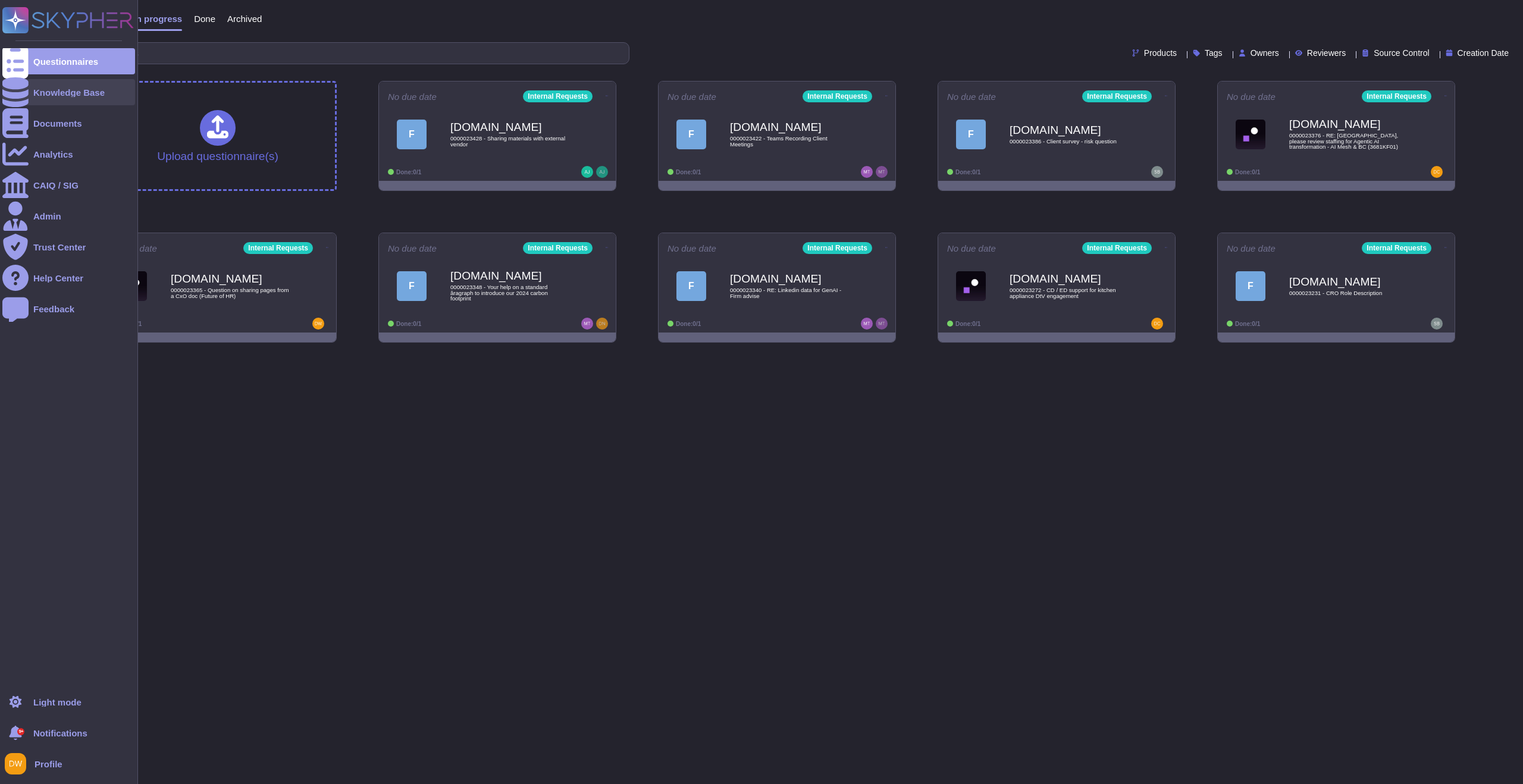
click at [34, 91] on div "Knowledge Base" at bounding box center [69, 92] width 71 height 9
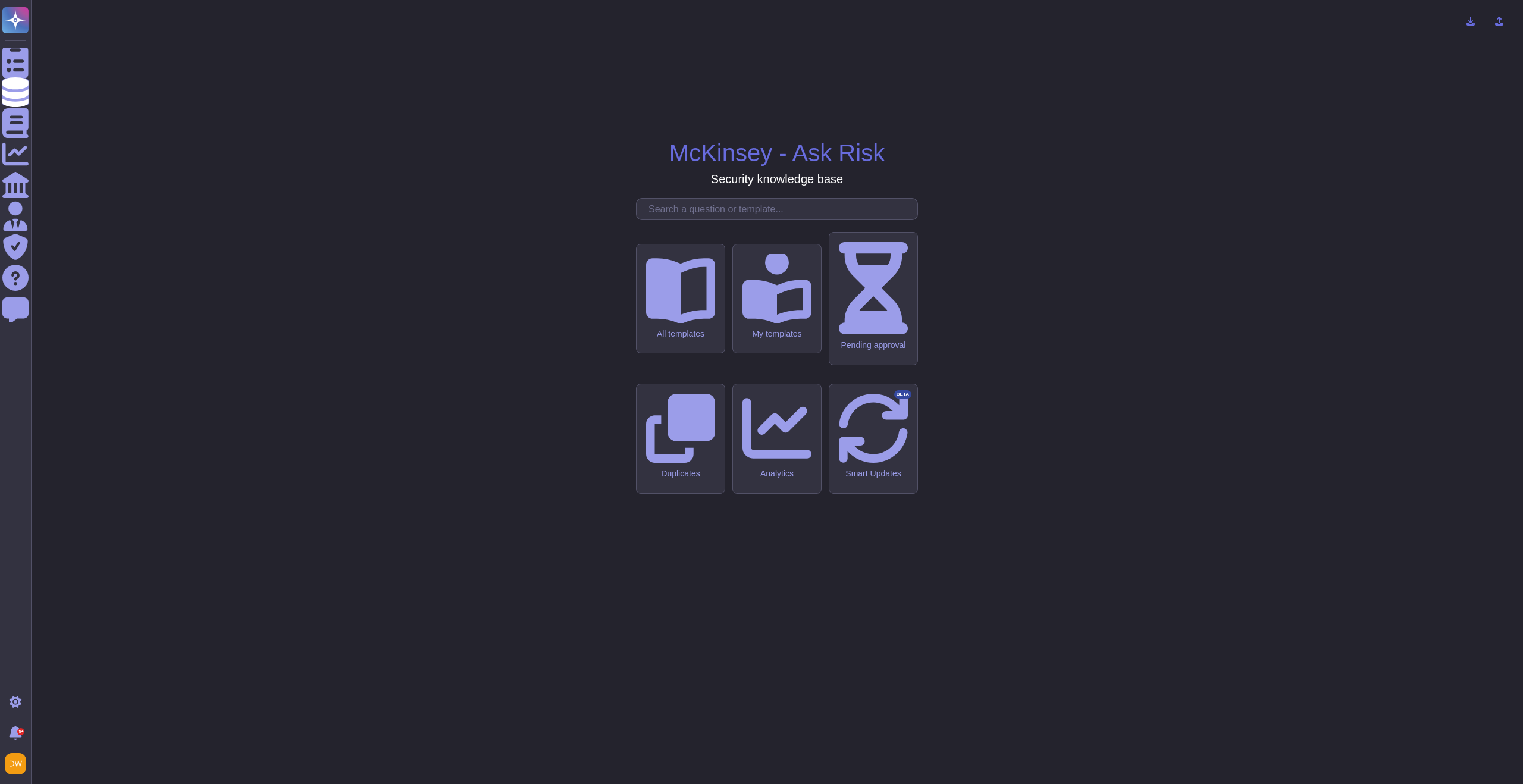
click at [826, 219] on input "text" at bounding box center [780, 209] width 275 height 21
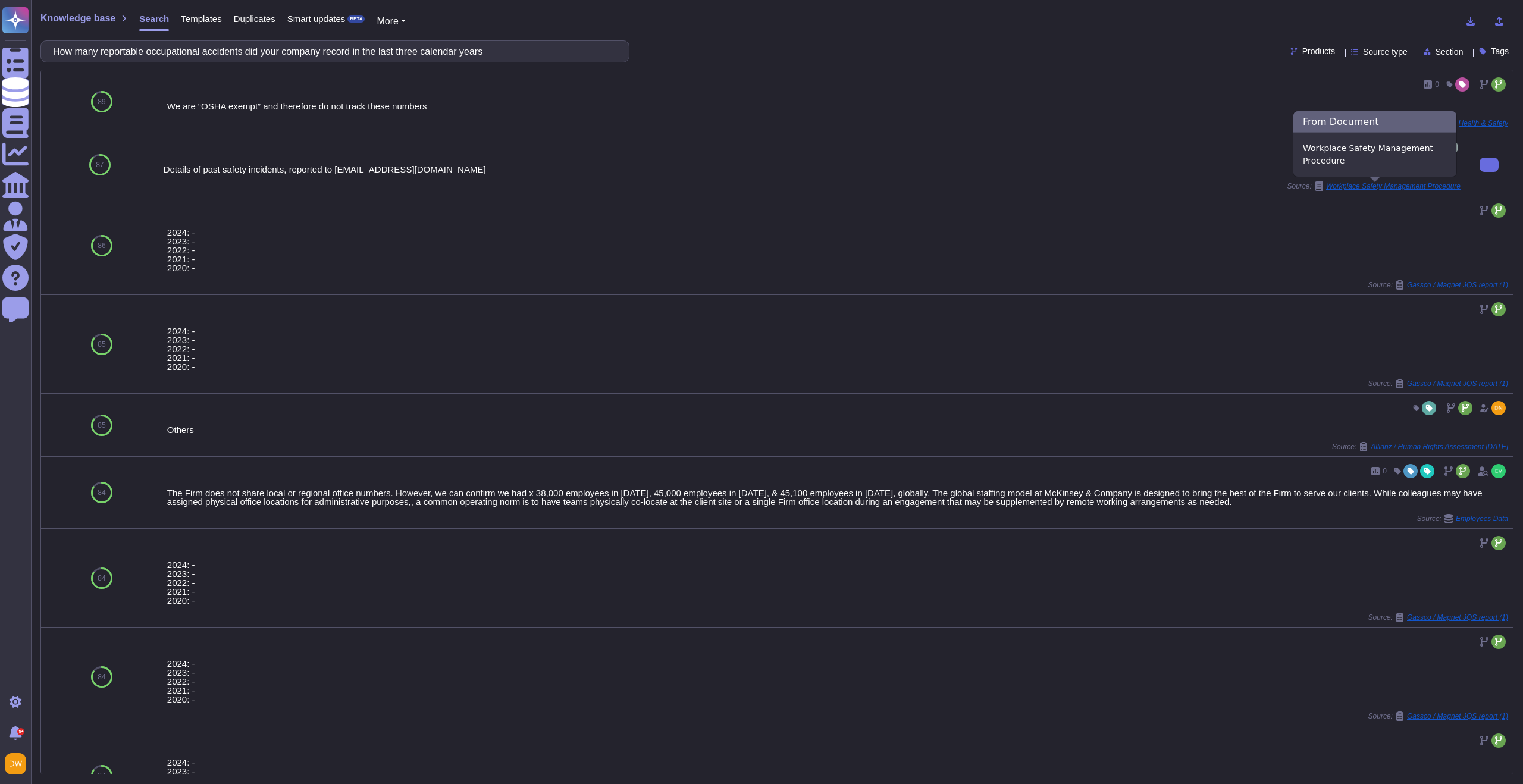
click at [1372, 187] on span "Workplace Safety Management Procedure" at bounding box center [1393, 186] width 135 height 7
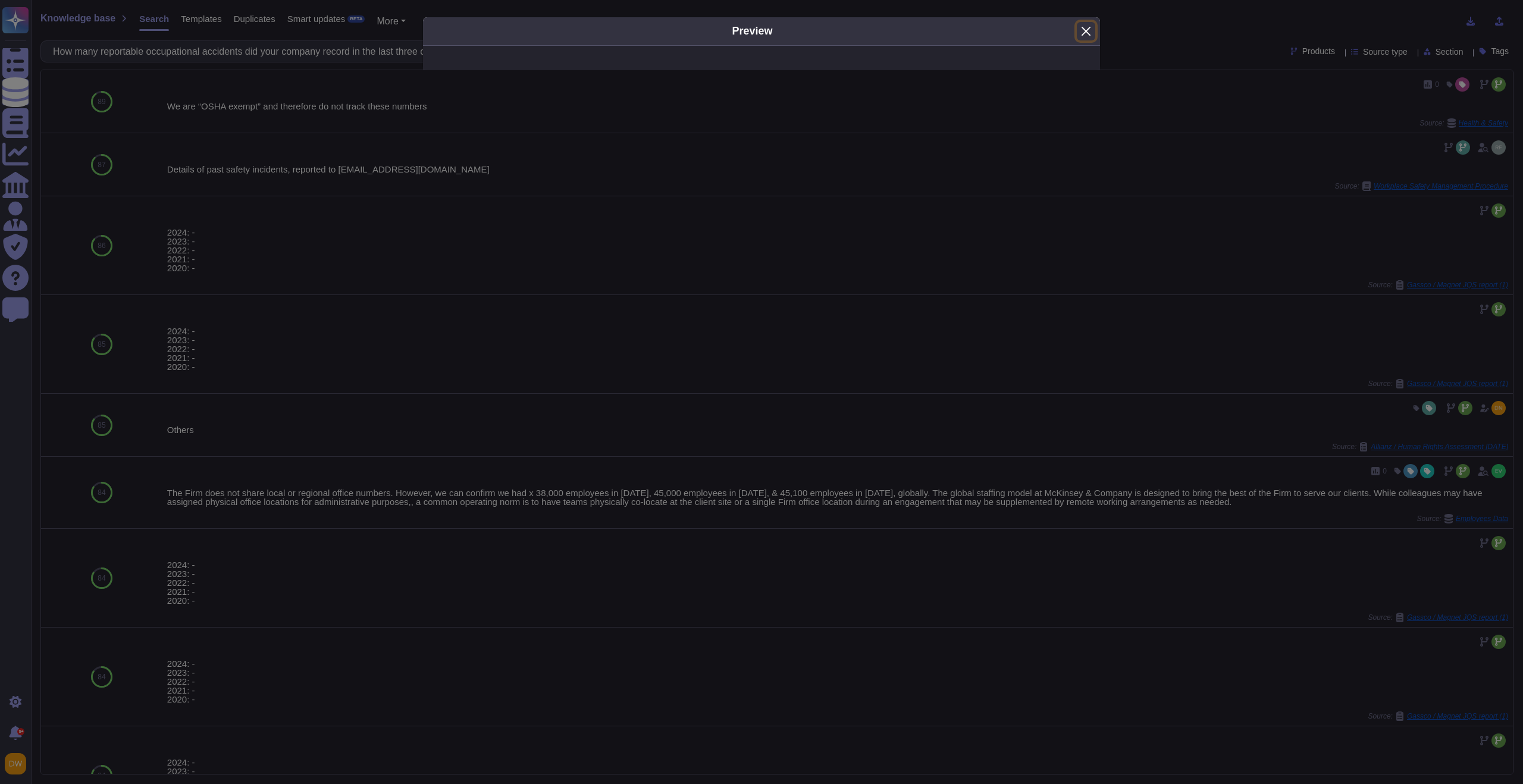
click at [1091, 25] on button "Close" at bounding box center [1086, 31] width 19 height 19
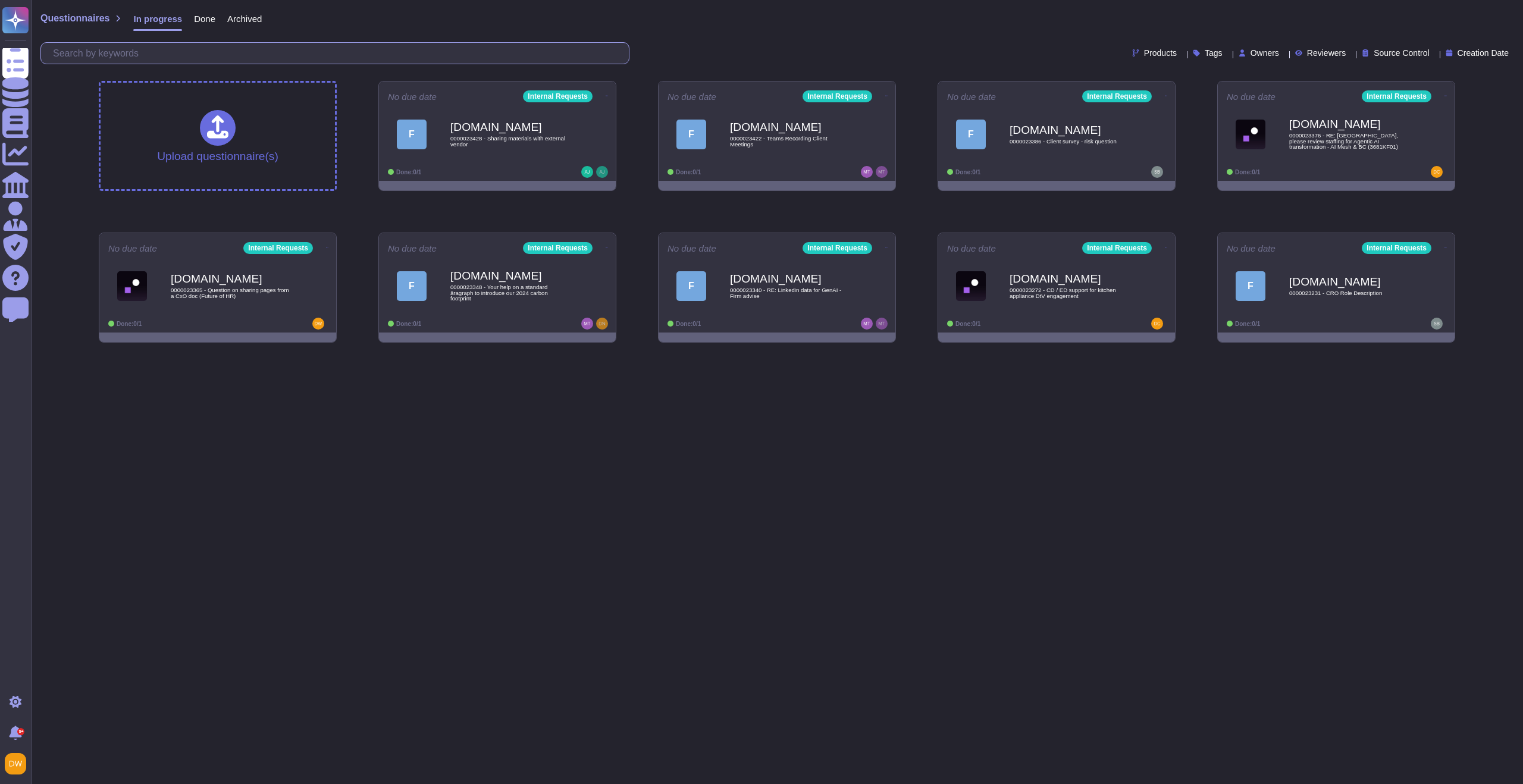
click at [502, 55] on input "text" at bounding box center [338, 53] width 582 height 21
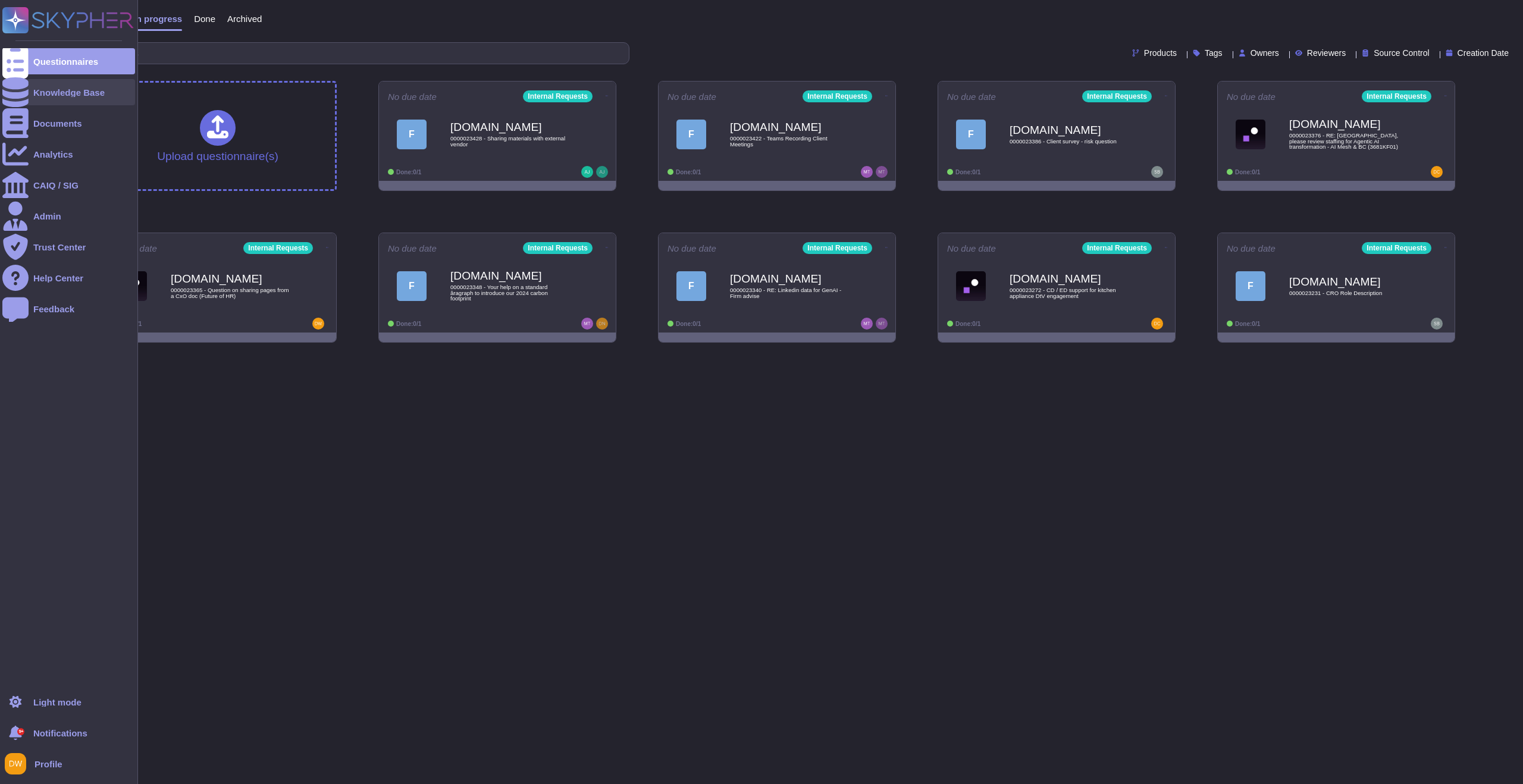
click at [110, 89] on div "Knowledge Base" at bounding box center [68, 92] width 132 height 26
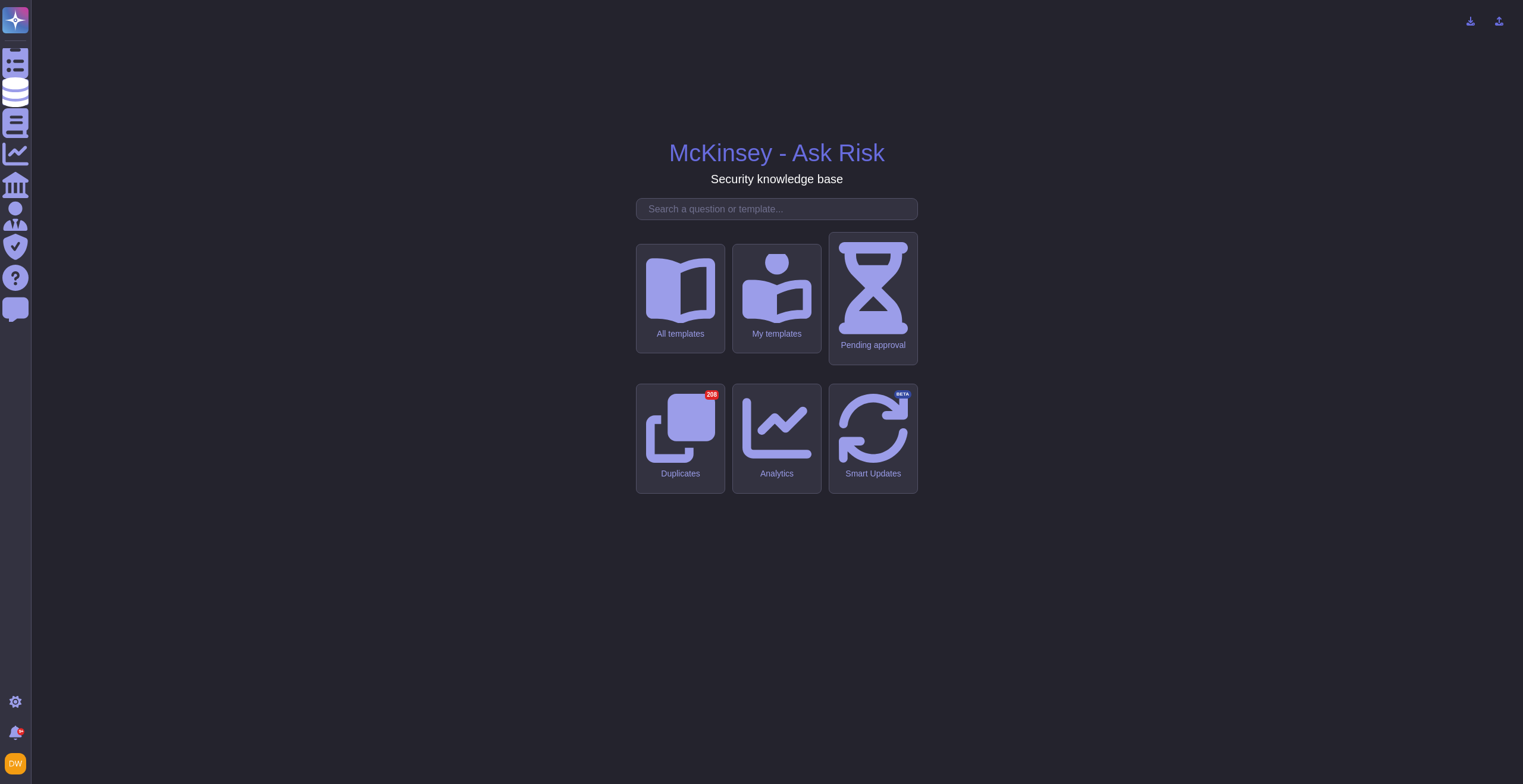
click at [702, 219] on input "text" at bounding box center [780, 209] width 275 height 21
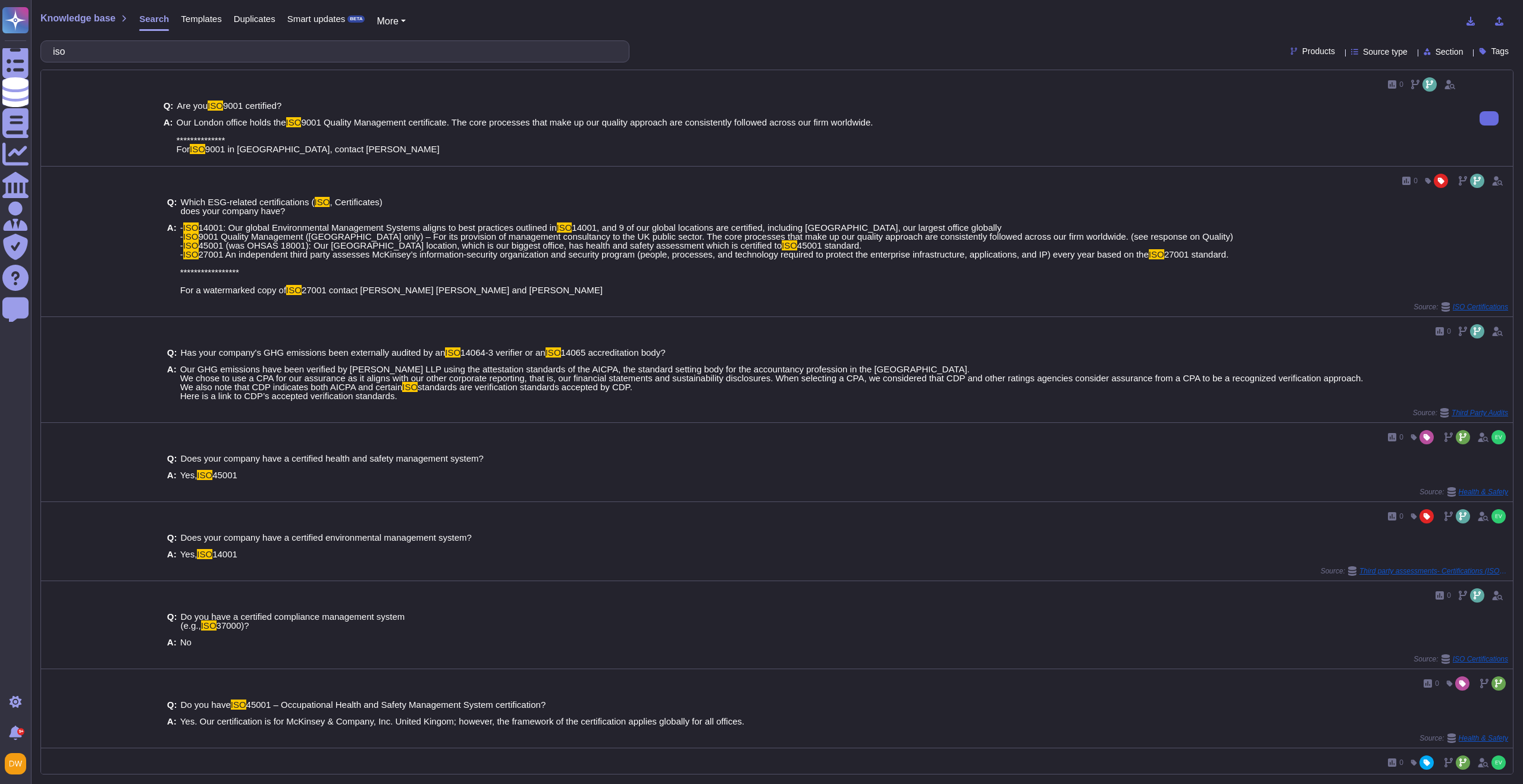
type input "iso"
click at [342, 123] on span "**********" at bounding box center [524, 136] width 697 height 37
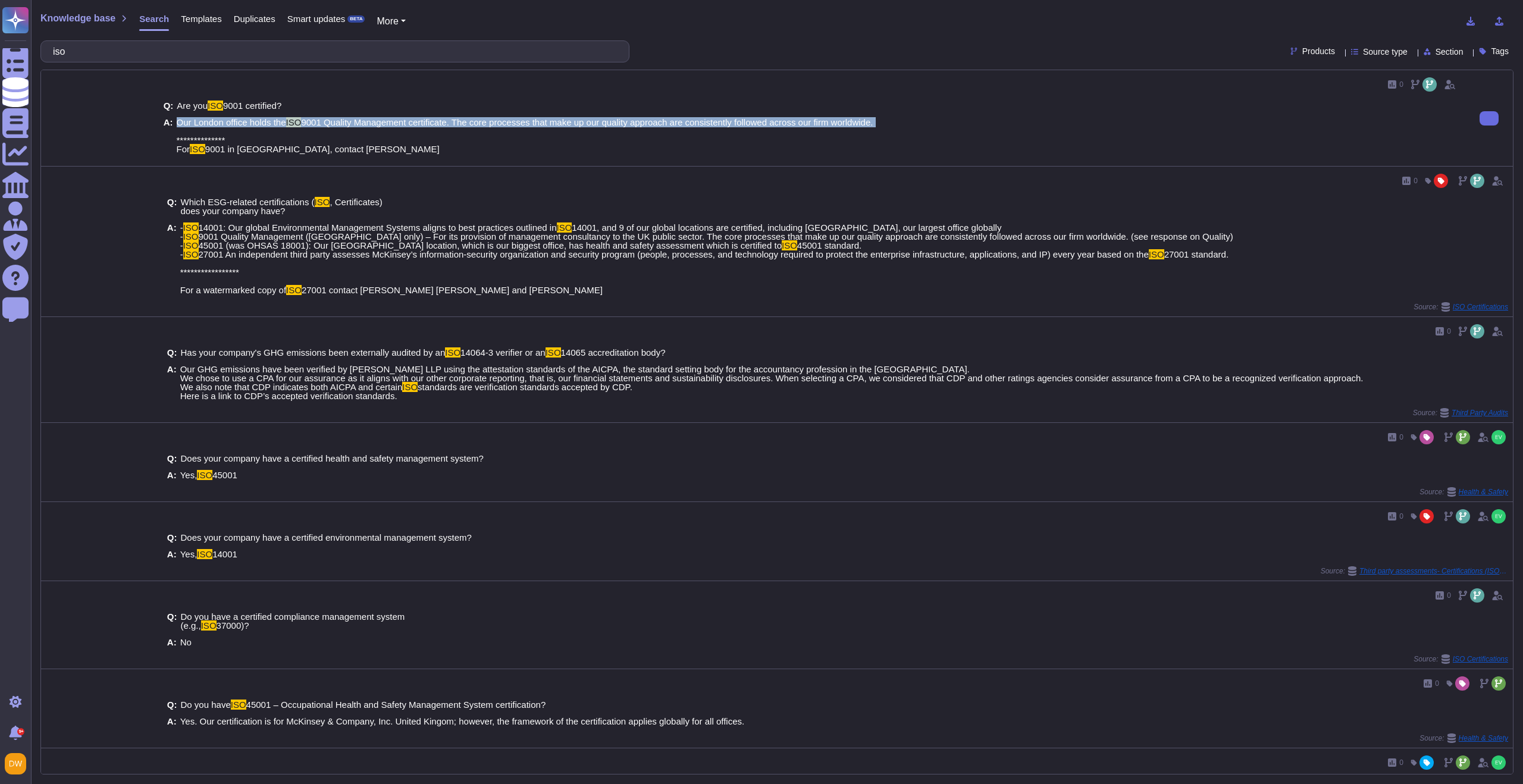
drag, startPoint x: 177, startPoint y: 123, endPoint x: 900, endPoint y: 124, distance: 723.0
click at [900, 124] on div "**********" at bounding box center [812, 136] width 1297 height 36
copy span "Our London office holds the ISO 9001 Quality Management certificate. The core p…"
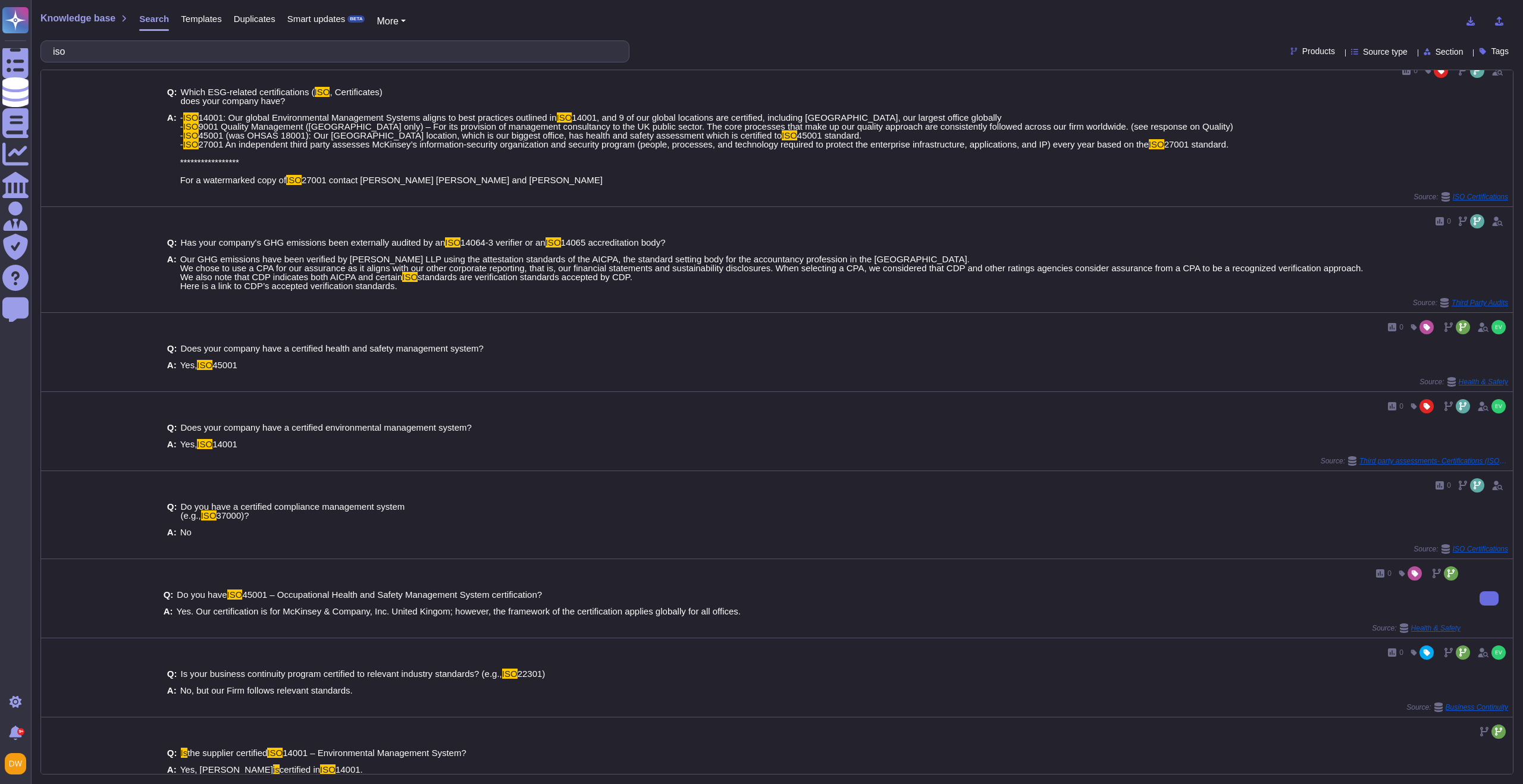
click at [189, 609] on span "Yes. Our certification is for McKinsey & Company, Inc. United Kingom; however, …" at bounding box center [458, 610] width 565 height 10
drag, startPoint x: 196, startPoint y: 614, endPoint x: 791, endPoint y: 613, distance: 595.0
click at [791, 613] on div "A: Yes. Our certification is for McKinsey & Company, Inc. United Kingom; howeve…" at bounding box center [812, 610] width 1297 height 9
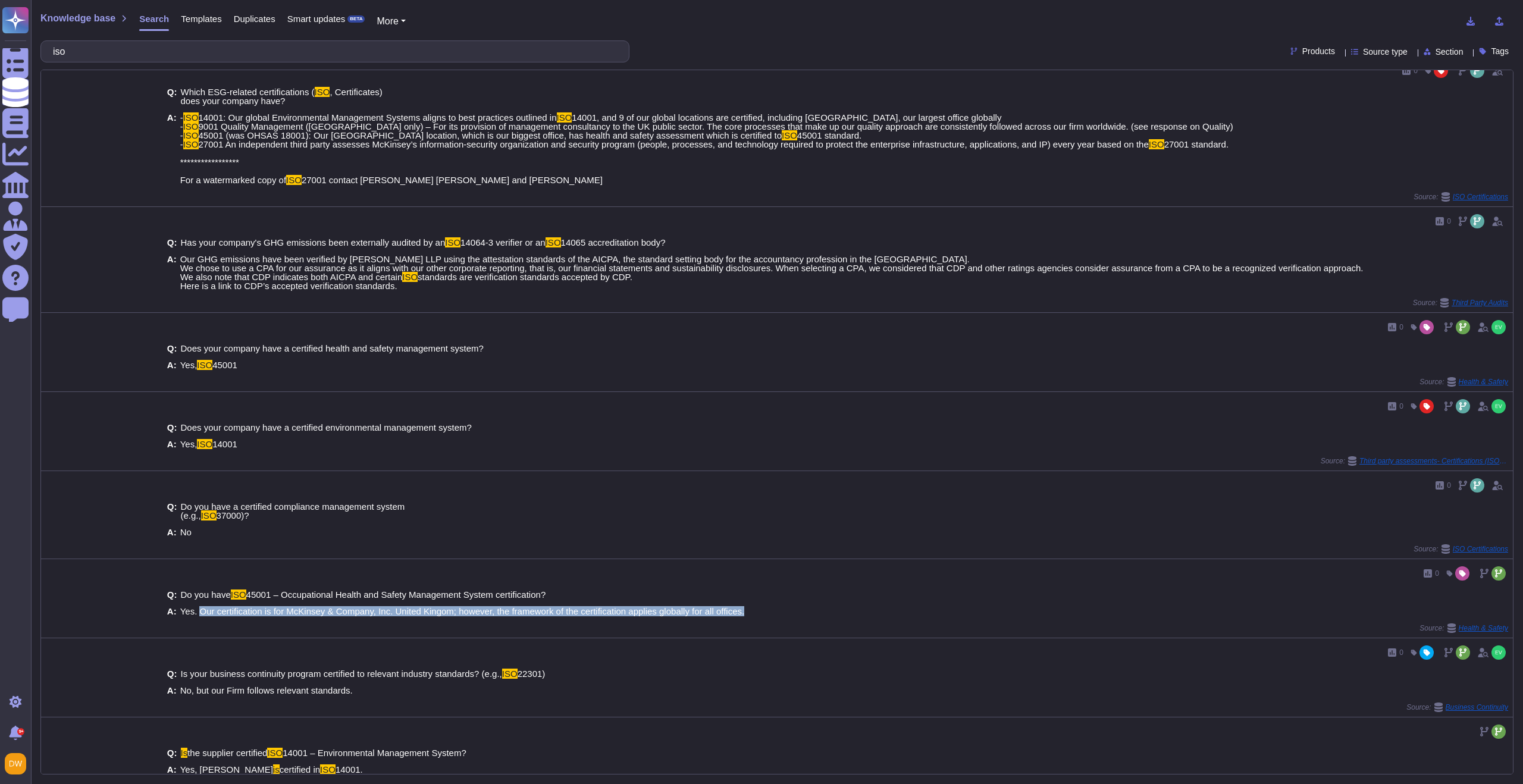
copy span "Our certification is for McKinsey & Company, Inc. United Kingom; however, the f…"
